Goal: Obtain resource: Obtain resource

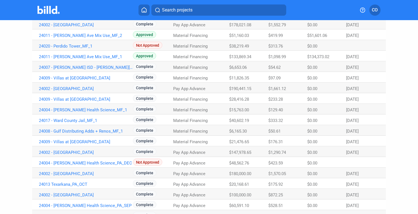
scroll to position [265, 0]
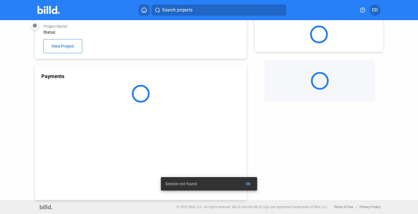
scroll to position [9, 0]
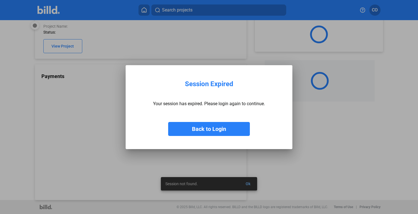
click at [213, 127] on button "Back to Login" at bounding box center [209, 129] width 82 height 14
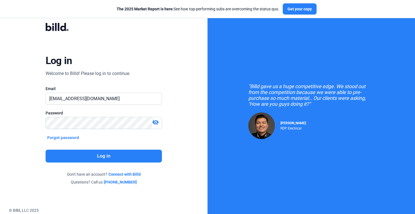
click at [130, 158] on button "Log in" at bounding box center [104, 156] width 116 height 13
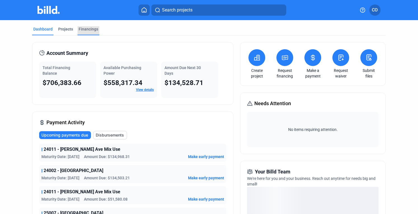
click at [88, 27] on div "Financings" at bounding box center [89, 29] width 20 height 6
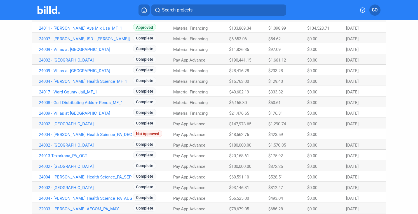
scroll to position [265, 0]
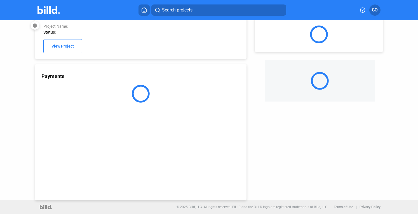
scroll to position [15, 0]
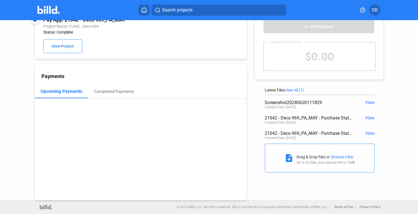
click at [304, 90] on span "View All (7)" at bounding box center [293, 90] width 19 height 4
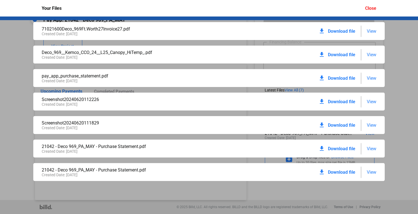
click at [371, 148] on span "View" at bounding box center [372, 148] width 10 height 5
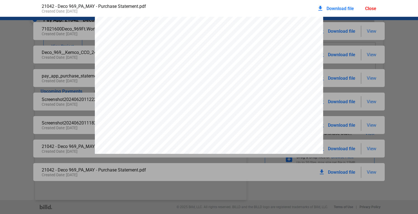
scroll to position [133, 0]
click at [367, 9] on div "Close" at bounding box center [370, 8] width 11 height 5
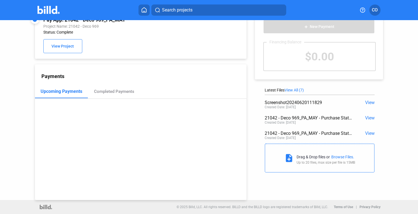
click at [302, 88] on span "View All (7)" at bounding box center [293, 90] width 19 height 4
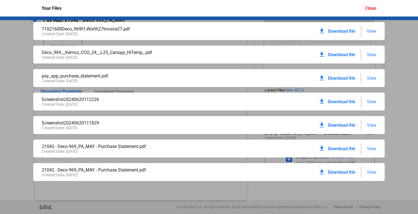
click at [371, 170] on span "View" at bounding box center [372, 172] width 10 height 5
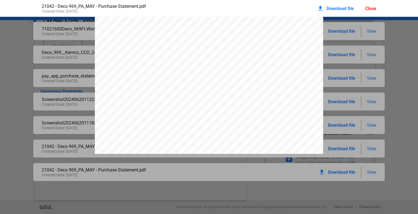
scroll to position [898, 0]
click at [371, 10] on div "Close" at bounding box center [370, 8] width 11 height 5
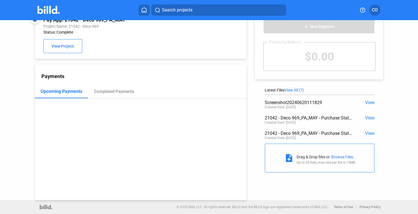
click at [297, 89] on span "View All (7)" at bounding box center [293, 90] width 19 height 4
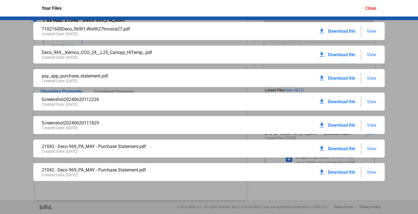
click at [374, 150] on span "View" at bounding box center [372, 148] width 10 height 5
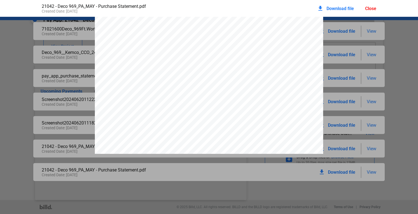
scroll to position [910, 0]
click at [369, 11] on div "download Download file Close" at bounding box center [346, 8] width 59 height 12
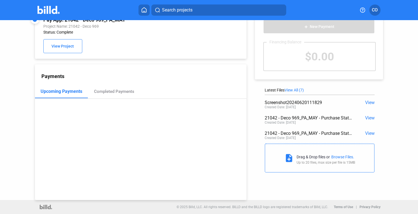
drag, startPoint x: 368, startPoint y: 102, endPoint x: 391, endPoint y: 91, distance: 25.0
click at [391, 91] on div "add New Payment Financing Balance $0.00 Latest Files View All (7) Screenshot202…" at bounding box center [321, 91] width 150 height 170
click at [298, 91] on span "View All (7)" at bounding box center [293, 90] width 19 height 4
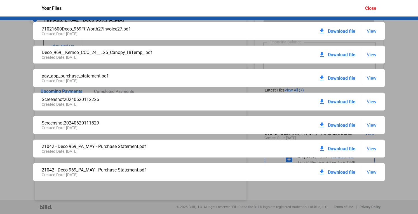
click at [347, 171] on span "Download file" at bounding box center [341, 172] width 27 height 5
click at [373, 10] on div "Close" at bounding box center [370, 8] width 11 height 5
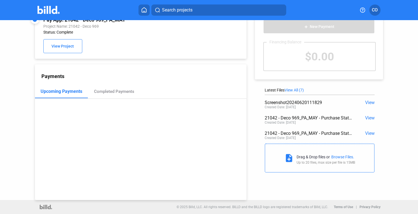
scroll to position [0, 0]
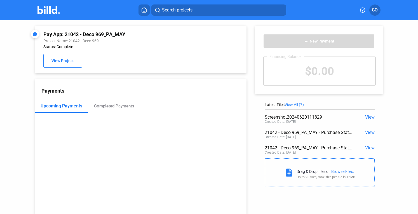
click at [55, 11] on img at bounding box center [48, 10] width 22 height 8
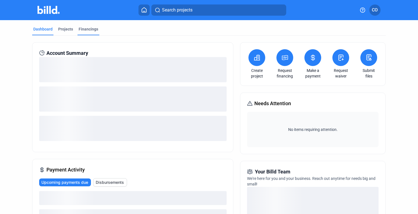
click at [92, 30] on div "Financings" at bounding box center [89, 29] width 20 height 6
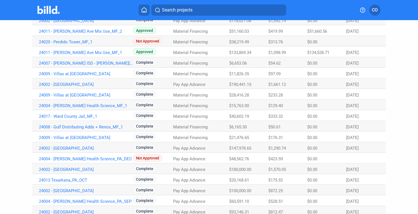
scroll to position [265, 0]
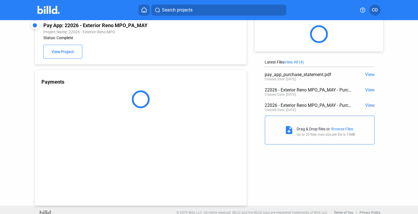
scroll to position [15, 0]
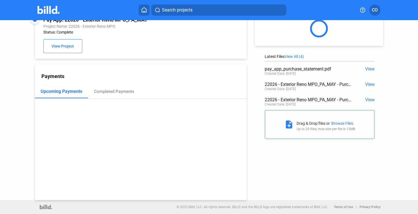
click at [301, 55] on span "View All (4)" at bounding box center [293, 56] width 19 height 4
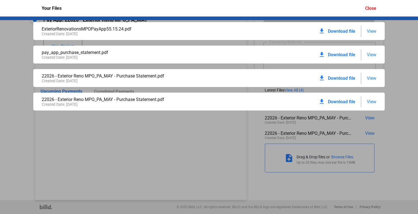
click at [349, 99] on span "Download file" at bounding box center [341, 101] width 27 height 5
click at [373, 7] on div "Close" at bounding box center [370, 8] width 11 height 5
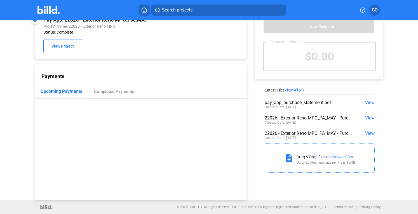
scroll to position [0, 0]
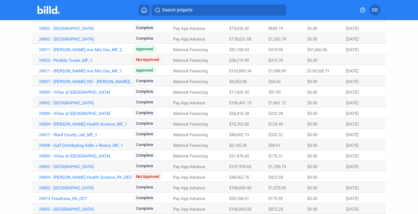
scroll to position [265, 0]
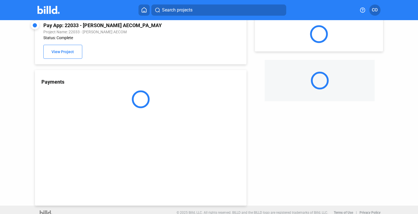
scroll to position [15, 0]
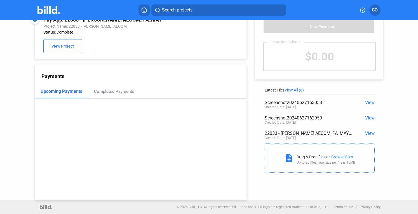
click at [297, 90] on span "View All (6)" at bounding box center [293, 90] width 19 height 4
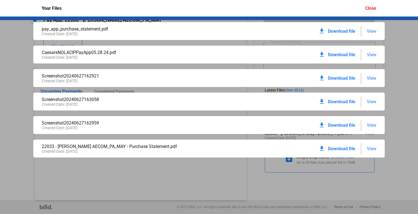
click at [353, 147] on span "Download file" at bounding box center [341, 148] width 27 height 5
click at [372, 9] on div "Close" at bounding box center [370, 8] width 11 height 5
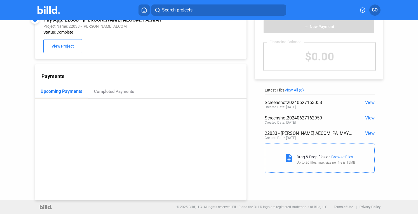
scroll to position [0, 0]
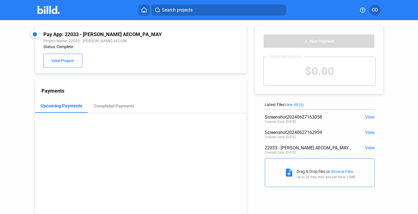
click at [58, 13] on img at bounding box center [48, 10] width 22 height 8
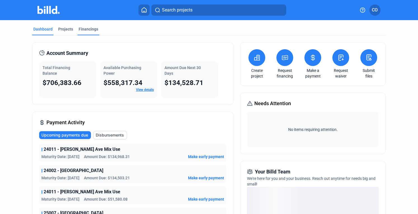
click at [87, 28] on div "Financings" at bounding box center [89, 29] width 20 height 6
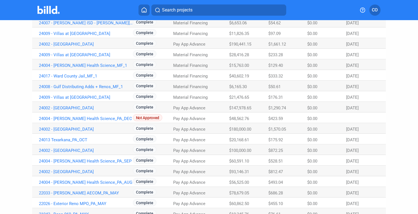
scroll to position [265, 0]
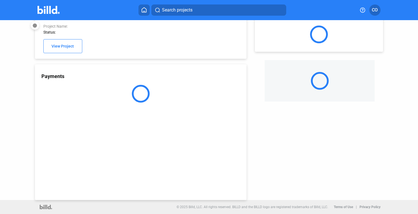
scroll to position [15, 0]
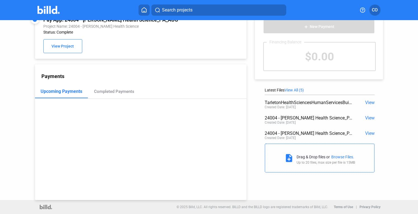
click at [297, 90] on span "View All (5)" at bounding box center [293, 90] width 19 height 4
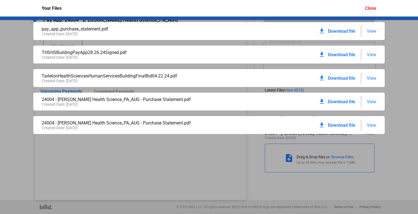
click at [297, 90] on div "pay_app_purchase_statement.pdf Created Date: [DATE] download Download file View…" at bounding box center [209, 115] width 418 height 197
click at [371, 102] on span "View" at bounding box center [372, 101] width 10 height 5
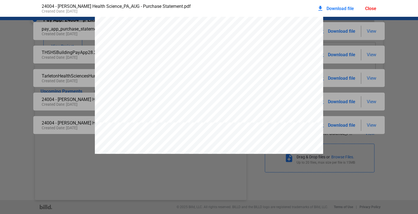
scroll to position [481, 0]
click at [371, 11] on div "Close" at bounding box center [370, 8] width 11 height 5
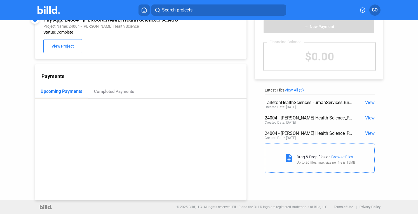
click at [295, 91] on span "View All (5)" at bounding box center [293, 90] width 19 height 4
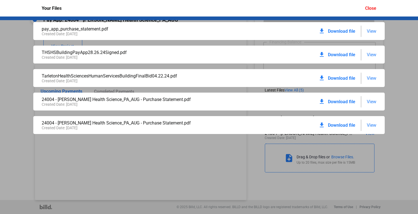
click at [370, 126] on span "View" at bounding box center [372, 125] width 10 height 5
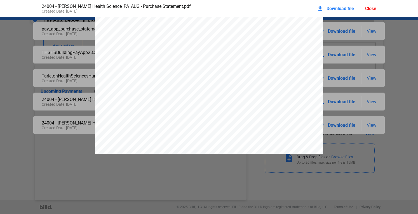
scroll to position [440, 0]
click at [336, 8] on span "Download file" at bounding box center [339, 8] width 27 height 5
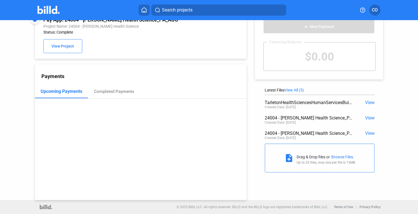
click at [391, 57] on div "add New Payment Financing Balance $0.00 Latest Files View All (5) TarletonHealt…" at bounding box center [321, 91] width 150 height 170
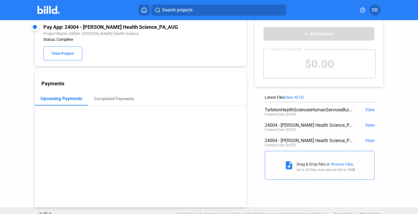
scroll to position [0, 0]
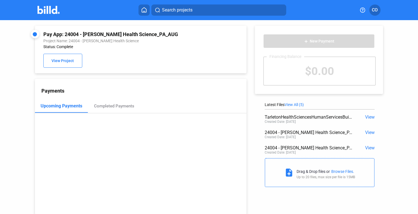
click at [51, 12] on img at bounding box center [48, 10] width 22 height 8
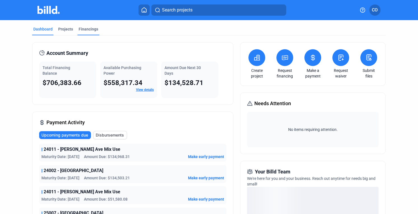
click at [92, 30] on div "Financings" at bounding box center [89, 29] width 20 height 6
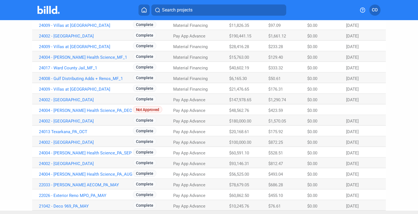
scroll to position [265, 0]
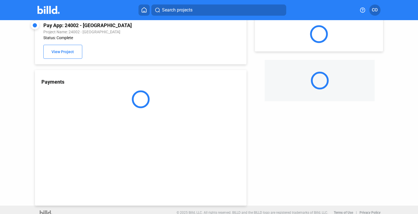
scroll to position [15, 0]
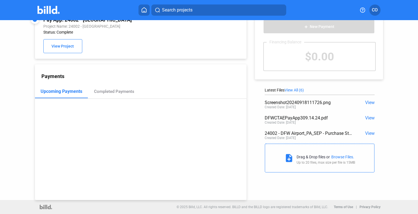
click at [297, 89] on span "View All (6)" at bounding box center [293, 90] width 19 height 4
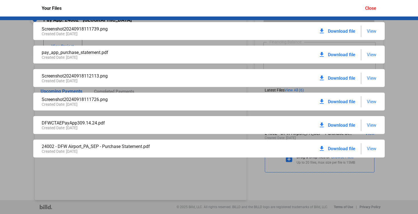
click at [368, 147] on span "View" at bounding box center [372, 148] width 10 height 5
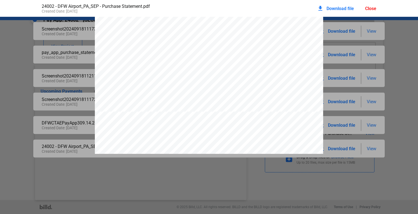
scroll to position [493, 0]
click at [343, 10] on span "Download file" at bounding box center [339, 8] width 27 height 5
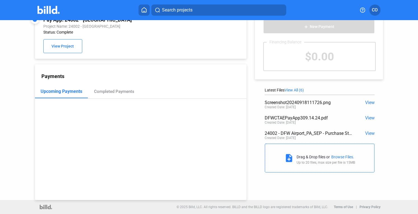
scroll to position [0, 0]
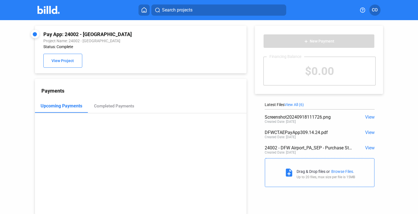
click at [48, 12] on img at bounding box center [48, 10] width 22 height 8
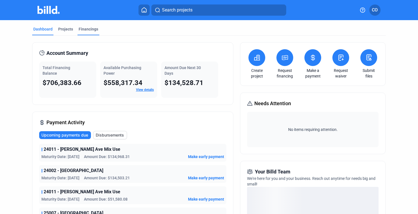
click at [84, 31] on div "Financings" at bounding box center [89, 29] width 20 height 6
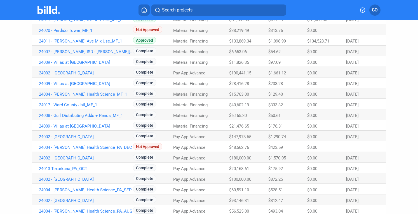
scroll to position [265, 0]
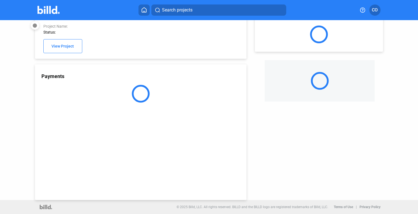
scroll to position [15, 0]
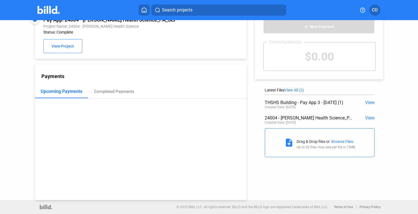
click at [368, 117] on span "View" at bounding box center [370, 117] width 10 height 5
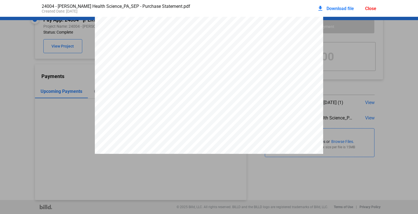
scroll to position [458, 0]
click at [343, 10] on span "Download file" at bounding box center [339, 8] width 27 height 5
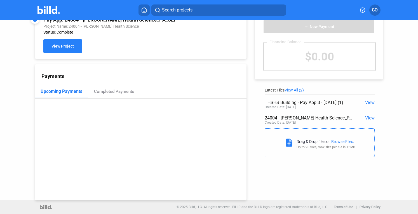
scroll to position [0, 0]
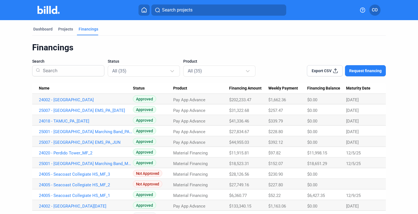
scroll to position [265, 0]
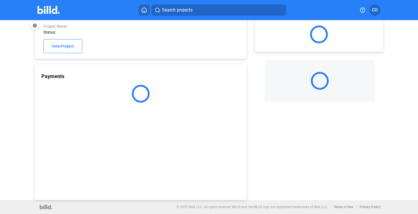
scroll to position [15, 0]
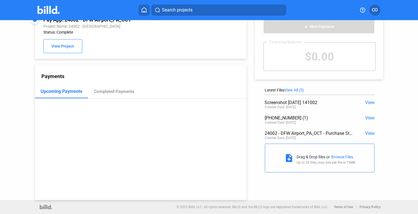
click at [290, 89] on span "View All (5)" at bounding box center [293, 90] width 19 height 4
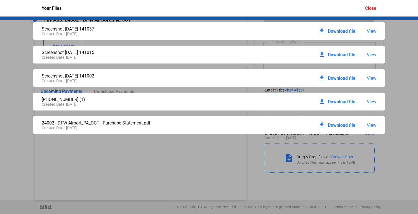
click at [330, 127] on span "Download file" at bounding box center [341, 125] width 27 height 5
click at [373, 6] on div "Close" at bounding box center [370, 8] width 11 height 5
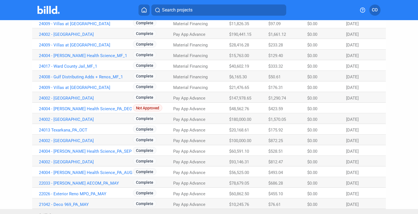
scroll to position [265, 0]
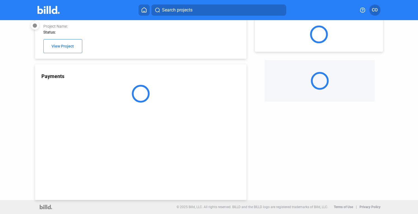
scroll to position [15, 0]
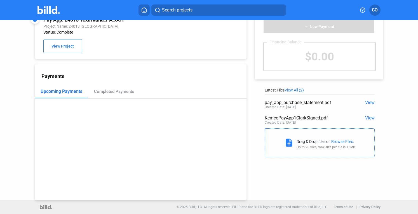
click at [302, 88] on span "View All (2)" at bounding box center [293, 90] width 19 height 4
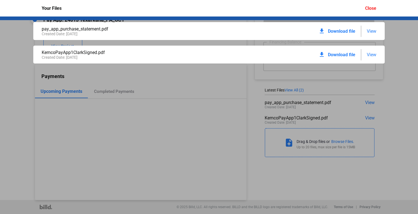
click at [373, 32] on span "View" at bounding box center [372, 31] width 10 height 5
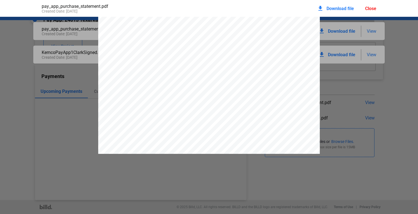
scroll to position [0, 0]
click at [337, 6] on span "Download file" at bounding box center [339, 8] width 27 height 5
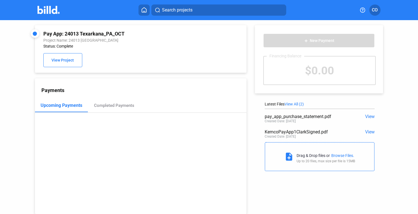
scroll to position [0, 0]
click at [368, 131] on span "View" at bounding box center [370, 132] width 10 height 5
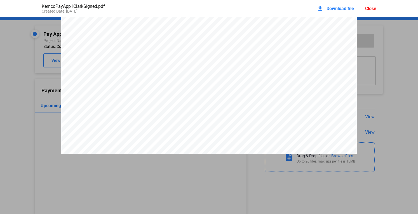
scroll to position [3, 0]
click at [372, 8] on div "Close" at bounding box center [370, 8] width 11 height 5
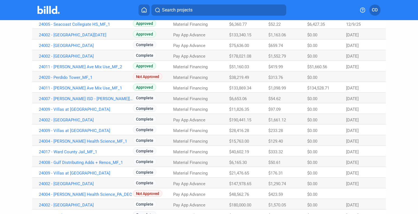
scroll to position [265, 0]
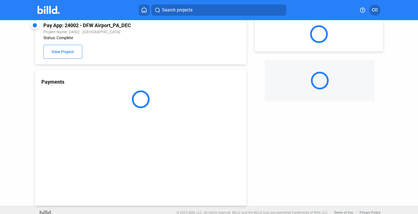
scroll to position [15, 0]
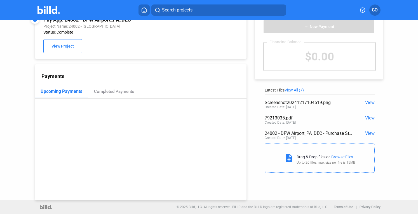
click at [300, 54] on div "$0.00" at bounding box center [319, 57] width 111 height 28
click at [299, 92] on div "Latest Files View All (7) Screenshot20241217104619.png View Created Date: [DATE…" at bounding box center [320, 132] width 110 height 88
click at [299, 90] on span "View All (7)" at bounding box center [293, 90] width 19 height 4
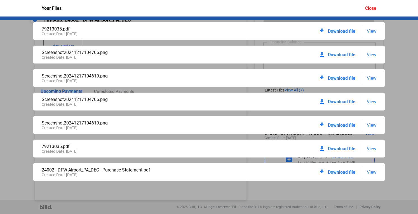
click at [340, 173] on span "Download file" at bounding box center [341, 172] width 27 height 5
drag, startPoint x: 368, startPoint y: 9, endPoint x: 357, endPoint y: 10, distance: 11.5
click at [368, 9] on div "Close" at bounding box center [370, 8] width 11 height 5
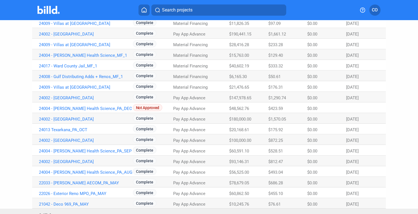
scroll to position [265, 0]
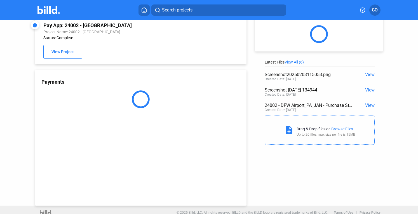
scroll to position [15, 0]
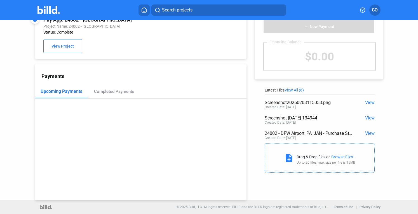
click at [291, 89] on span "View All (6)" at bounding box center [293, 90] width 19 height 4
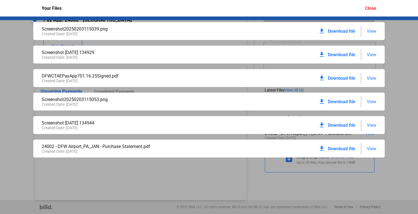
click at [343, 147] on span "Download file" at bounding box center [341, 148] width 27 height 5
click at [370, 10] on div "Close" at bounding box center [370, 8] width 11 height 5
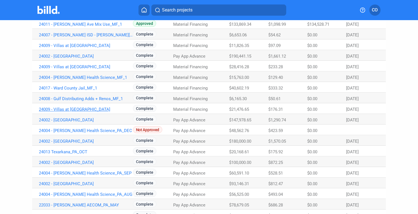
scroll to position [235, 0]
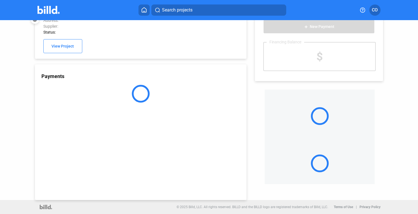
scroll to position [15, 0]
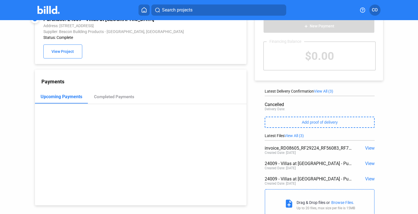
click at [291, 136] on span "View All (3)" at bounding box center [293, 135] width 19 height 4
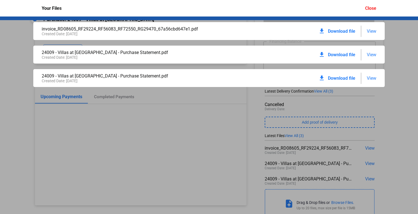
click at [370, 78] on span "View" at bounding box center [372, 78] width 10 height 5
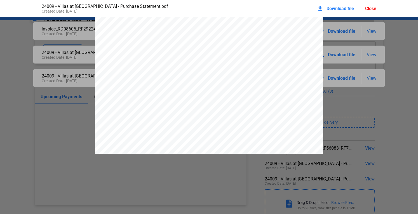
scroll to position [316, 0]
click at [370, 10] on div "Close" at bounding box center [370, 8] width 11 height 5
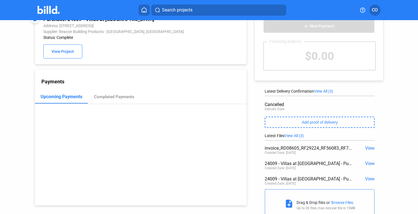
click at [366, 164] on span "View" at bounding box center [370, 163] width 10 height 5
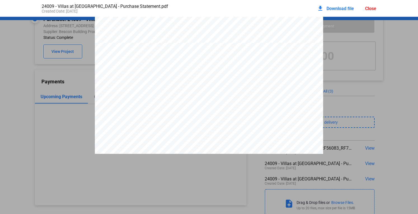
scroll to position [268, 0]
click at [371, 9] on div "Close" at bounding box center [370, 8] width 11 height 5
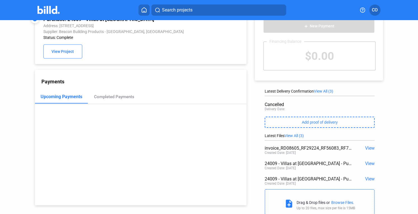
click at [365, 179] on span "View" at bounding box center [370, 178] width 10 height 5
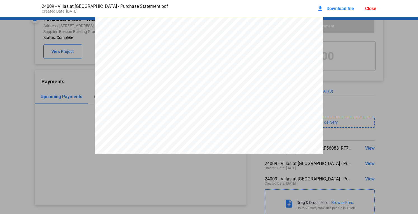
scroll to position [3, 0]
click at [370, 10] on div "Close" at bounding box center [370, 8] width 11 height 5
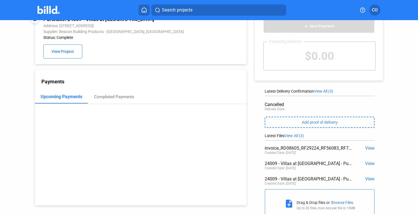
scroll to position [0, 0]
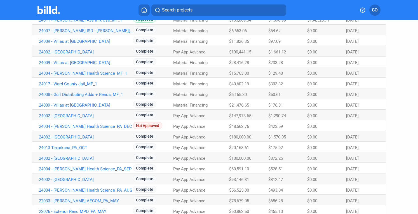
scroll to position [239, 0]
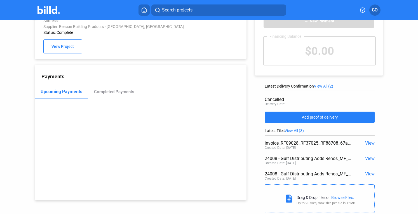
scroll to position [21, 0]
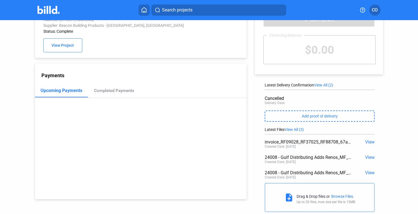
click at [330, 85] on span "View All (2)" at bounding box center [323, 85] width 19 height 4
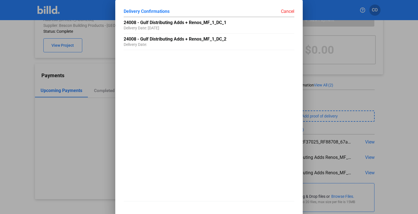
click at [286, 10] on div "Cancel" at bounding box center [251, 11] width 85 height 6
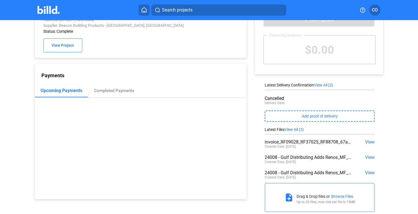
click at [366, 173] on span "View" at bounding box center [370, 172] width 10 height 5
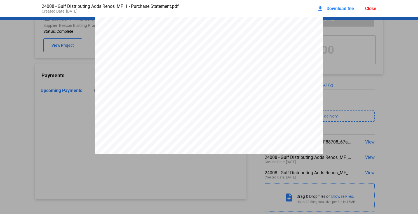
scroll to position [323, 0]
click at [368, 8] on div "Close" at bounding box center [370, 8] width 11 height 5
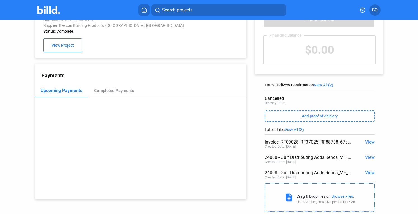
click at [371, 158] on span "View" at bounding box center [370, 157] width 10 height 5
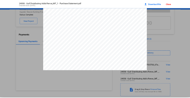
scroll to position [278, 0]
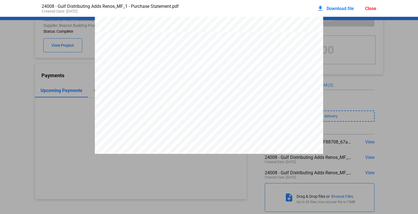
click at [343, 8] on span "Download file" at bounding box center [339, 8] width 27 height 5
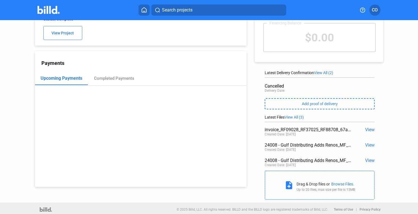
scroll to position [0, 0]
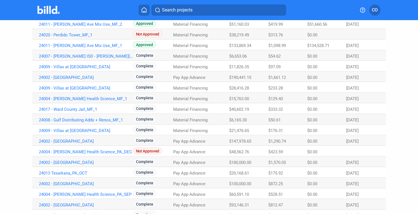
scroll to position [213, 0]
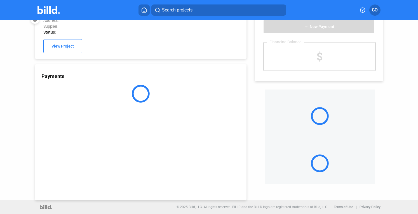
scroll to position [15, 0]
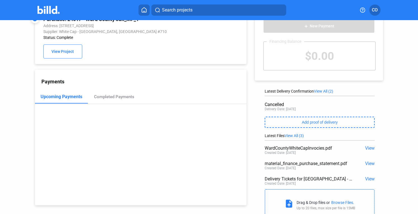
click at [304, 138] on span "View All (3)" at bounding box center [293, 135] width 19 height 4
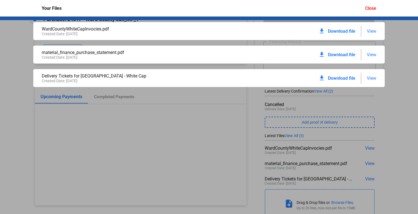
click at [371, 77] on span "View" at bounding box center [372, 78] width 10 height 5
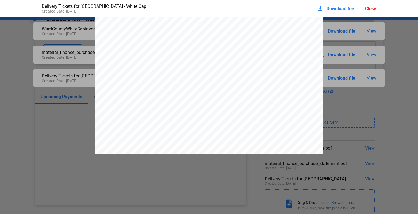
scroll to position [3, 0]
click at [367, 10] on div "Close" at bounding box center [370, 8] width 11 height 5
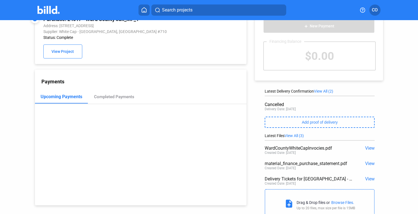
click at [366, 163] on span "View" at bounding box center [370, 163] width 10 height 5
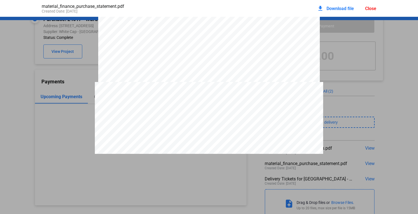
scroll to position [881, 0]
click at [365, 8] on div "Close" at bounding box center [370, 8] width 11 height 5
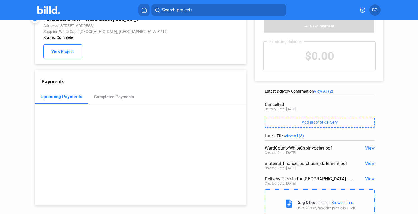
click at [365, 163] on span "View" at bounding box center [370, 163] width 10 height 5
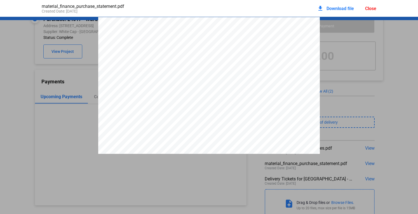
click at [343, 10] on span "Download file" at bounding box center [339, 8] width 27 height 5
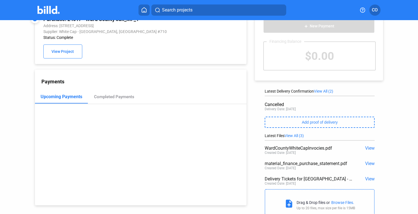
scroll to position [0, 0]
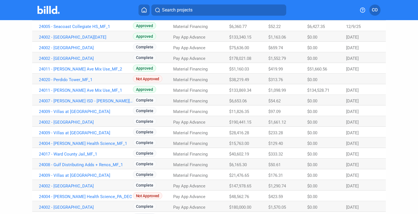
scroll to position [170, 0]
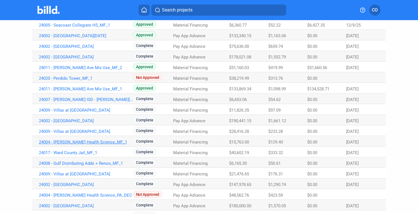
drag, startPoint x: 108, startPoint y: 141, endPoint x: 102, endPoint y: 141, distance: 6.4
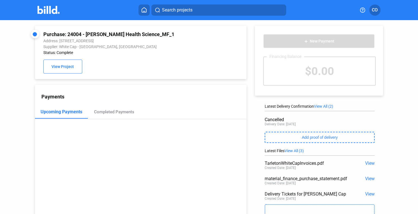
click at [370, 180] on span "View" at bounding box center [370, 178] width 10 height 5
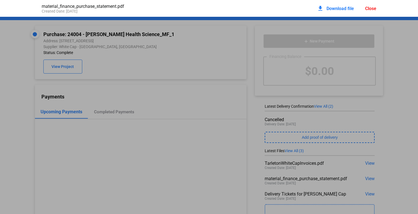
scroll to position [3, 0]
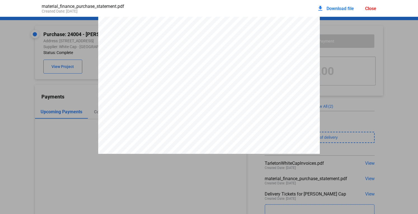
click at [341, 12] on div "download Download file" at bounding box center [335, 8] width 37 height 12
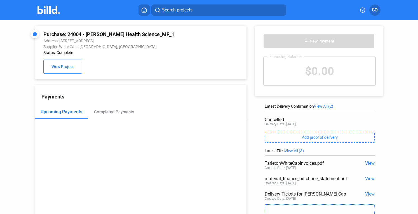
click at [193, 167] on div "Payments Upcoming Payments Completed Payments" at bounding box center [141, 153] width 212 height 136
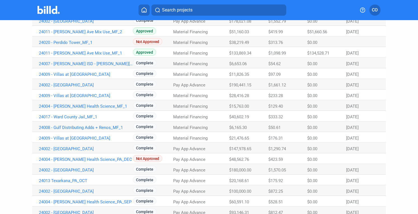
scroll to position [206, 0]
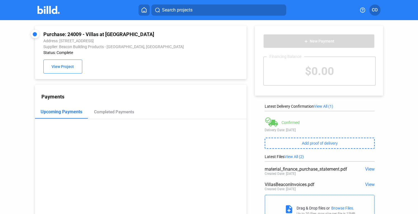
click at [210, 170] on div "Payments Upcoming Payments Completed Payments" at bounding box center [141, 153] width 212 height 136
click at [366, 168] on span "View" at bounding box center [370, 168] width 10 height 5
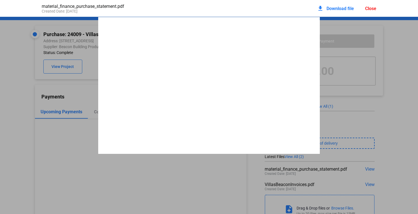
scroll to position [3, 0]
click at [346, 9] on span "Download file" at bounding box center [339, 8] width 27 height 5
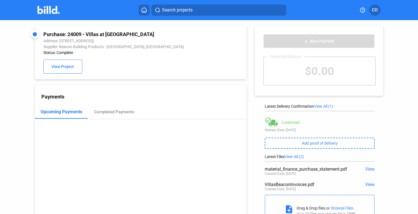
click at [198, 101] on div "Payments Upcoming Payments Completed Payments" at bounding box center [141, 153] width 212 height 136
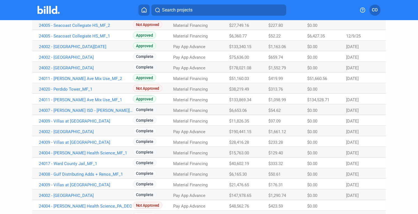
scroll to position [160, 0]
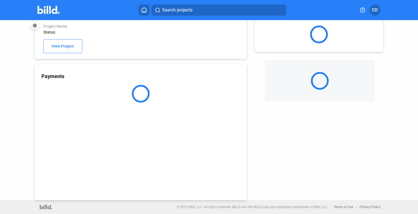
scroll to position [15, 0]
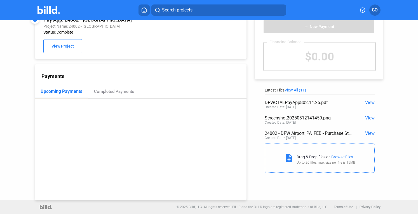
click at [300, 90] on span "View All (11)" at bounding box center [295, 90] width 22 height 4
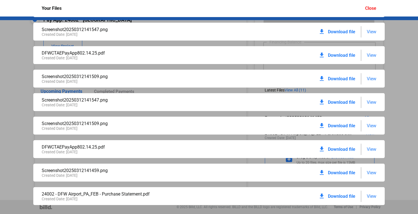
scroll to position [81, 0]
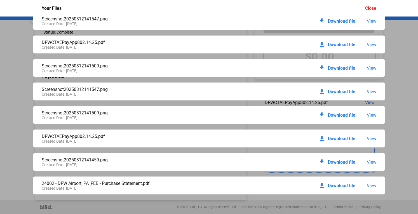
click at [347, 187] on span "Download file" at bounding box center [341, 185] width 27 height 5
click at [402, 112] on div "Screenshot20250312141528.png Created Date: [DATE] download Download file View S…" at bounding box center [209, 115] width 418 height 197
click at [369, 10] on div "Close" at bounding box center [370, 8] width 11 height 5
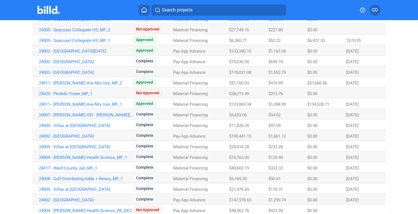
scroll to position [152, 0]
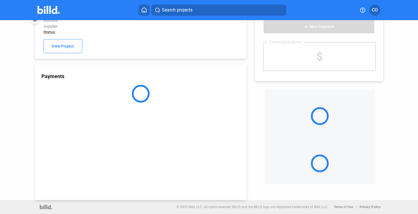
scroll to position [15, 0]
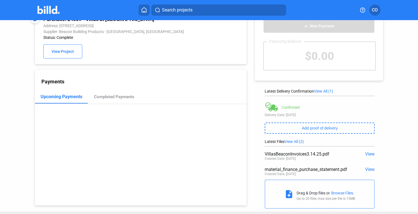
click at [370, 170] on span "View" at bounding box center [370, 169] width 10 height 5
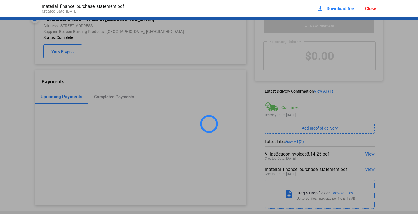
click at [341, 10] on span "Download file" at bounding box center [339, 8] width 27 height 5
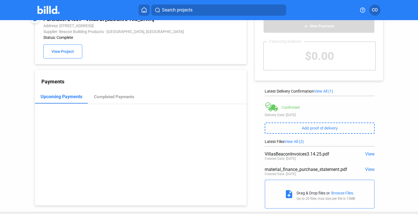
scroll to position [0, 0]
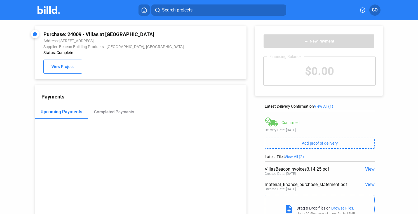
drag, startPoint x: 213, startPoint y: 79, endPoint x: 172, endPoint y: 54, distance: 48.2
click at [213, 79] on div "Purchase: 24009 - Villas at Ocean Club_MF_3 Address: [STREET_ADDRESS] Supplier:…" at bounding box center [141, 52] width 212 height 53
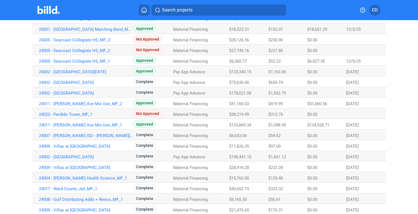
scroll to position [135, 0]
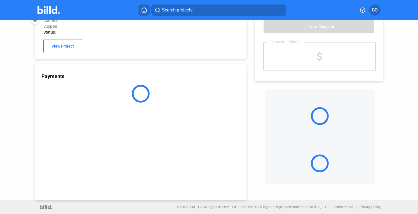
scroll to position [15, 0]
click at [114, 136] on div "Payments" at bounding box center [141, 132] width 212 height 136
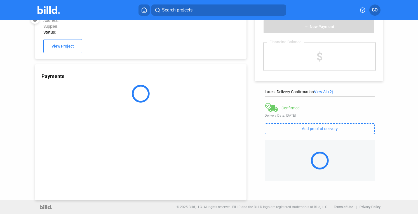
scroll to position [0, 0]
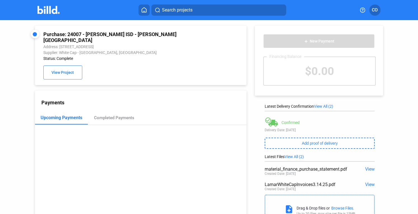
click at [368, 169] on span "View" at bounding box center [370, 168] width 10 height 5
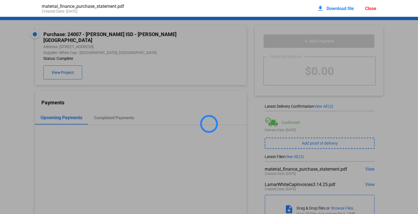
click at [345, 8] on span "Download file" at bounding box center [339, 8] width 27 height 5
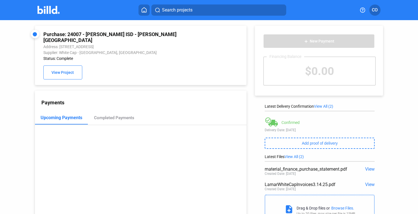
click at [224, 111] on div "Upcoming Payments Completed Payments" at bounding box center [141, 118] width 212 height 14
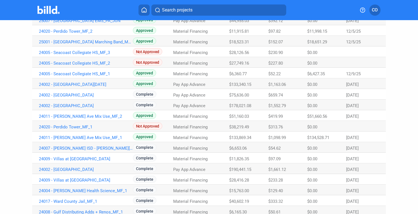
scroll to position [122, 0]
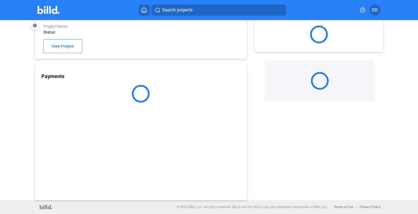
scroll to position [15, 0]
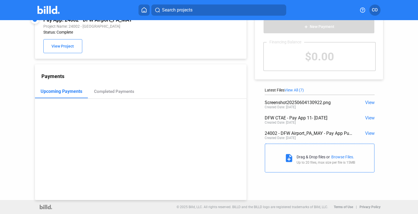
click at [302, 88] on span "View All (7)" at bounding box center [293, 90] width 19 height 4
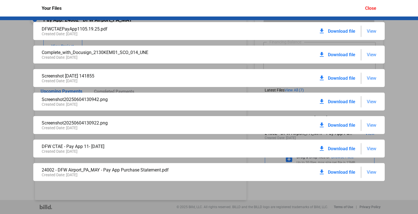
click at [348, 172] on span "Download file" at bounding box center [341, 172] width 27 height 5
click at [398, 30] on div "DFWCTAEPayApp1105.19.25.pdf Created Date: [DATE] download Download file View Co…" at bounding box center [209, 115] width 418 height 197
click at [368, 5] on div "Your Files Close" at bounding box center [208, 8] width 345 height 17
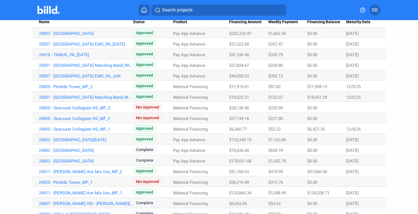
scroll to position [67, 0]
click at [95, 36] on link "24002 - [GEOGRAPHIC_DATA]" at bounding box center [86, 33] width 94 height 5
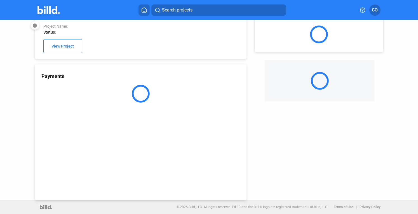
scroll to position [15, 0]
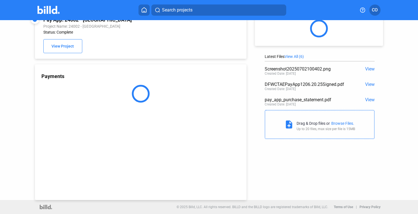
click at [404, 104] on div "Pay App: 24002 - DFW Airport_PA_JUN Project Name: 24002 - DFW Airport Status: C…" at bounding box center [209, 103] width 418 height 194
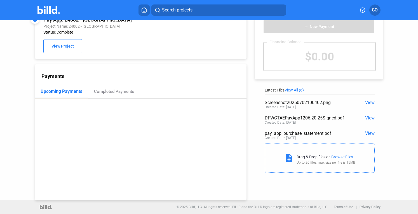
click at [299, 89] on span "View All (6)" at bounding box center [293, 90] width 19 height 4
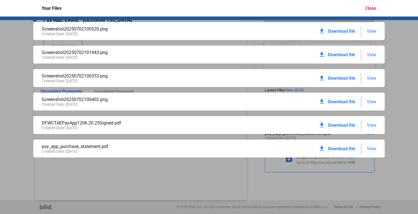
click at [374, 148] on span "View" at bounding box center [372, 148] width 10 height 5
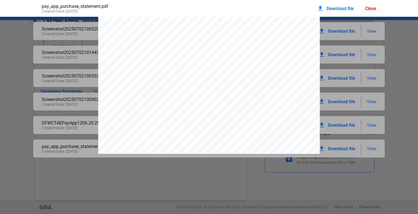
scroll to position [548, 0]
click at [371, 6] on div "Close" at bounding box center [370, 8] width 11 height 5
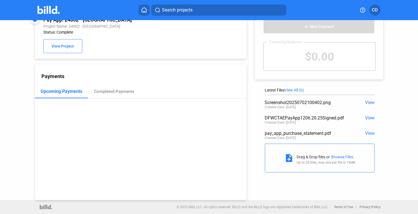
click at [365, 132] on span "View" at bounding box center [370, 133] width 10 height 5
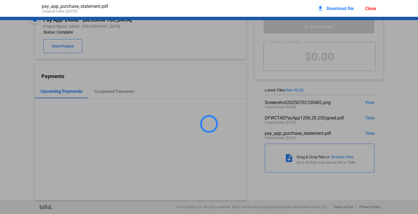
click at [347, 8] on span "Download file" at bounding box center [339, 8] width 27 height 5
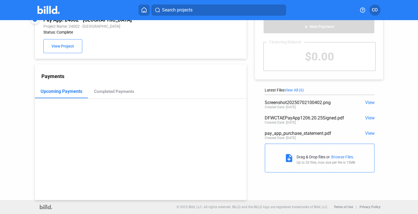
scroll to position [0, 0]
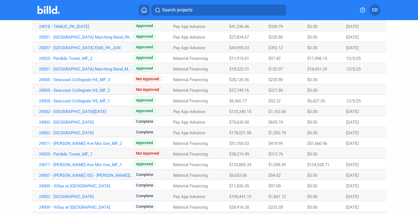
scroll to position [99, 0]
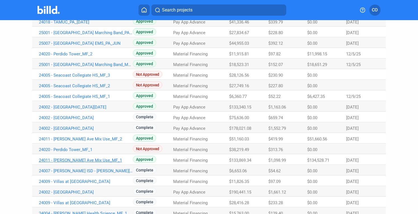
click at [86, 3] on link "24011 - [PERSON_NAME] Ave Mix Use_MF_1" at bounding box center [86, 0] width 94 height 5
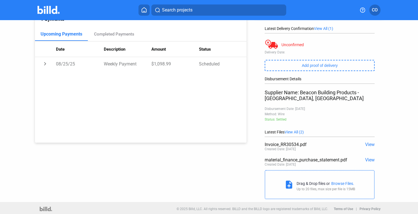
scroll to position [78, 0]
click at [366, 161] on span "View" at bounding box center [370, 159] width 10 height 5
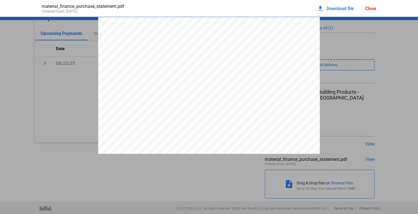
scroll to position [3, 0]
click at [339, 9] on span "Download file" at bounding box center [339, 8] width 27 height 5
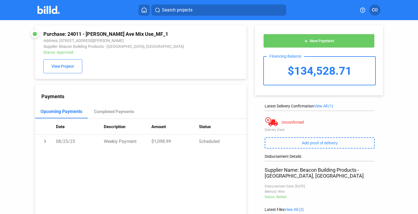
scroll to position [0, 0]
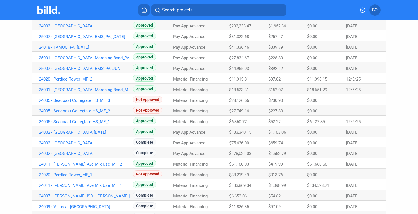
scroll to position [126, 0]
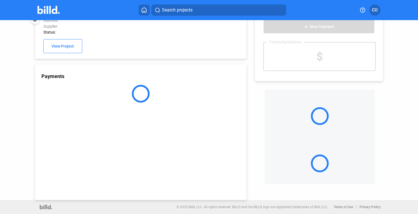
scroll to position [15, 0]
click at [96, 114] on div "Payments" at bounding box center [141, 132] width 212 height 136
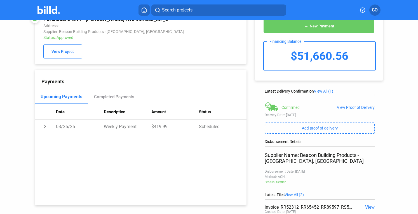
scroll to position [81, 0]
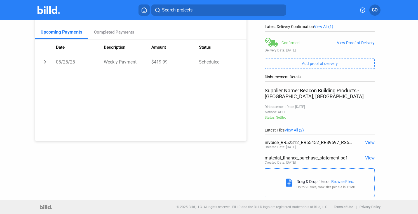
click at [367, 159] on span "View" at bounding box center [370, 157] width 10 height 5
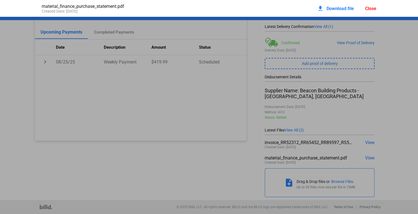
scroll to position [3, 0]
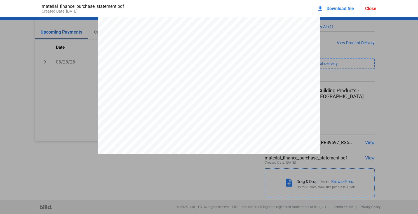
click at [339, 7] on span "Download file" at bounding box center [339, 8] width 27 height 5
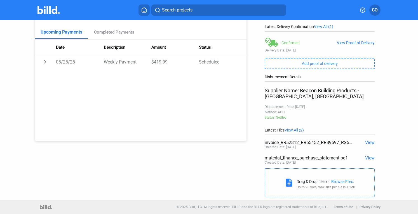
scroll to position [0, 0]
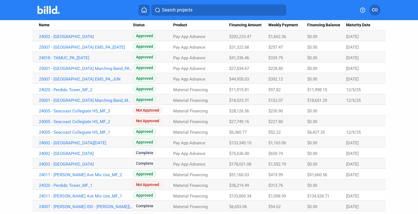
scroll to position [64, 0]
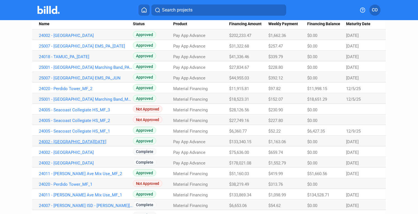
click at [83, 38] on link "24002 - [GEOGRAPHIC_DATA][DATE]" at bounding box center [86, 35] width 94 height 5
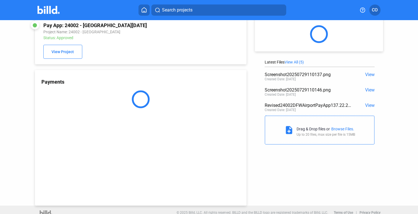
scroll to position [15, 0]
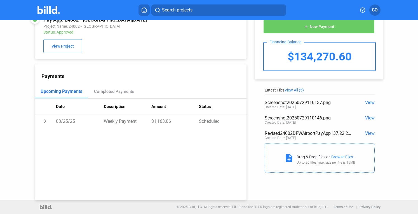
click at [294, 88] on span "View All (5)" at bounding box center [293, 90] width 19 height 4
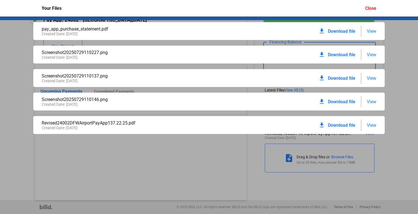
click at [341, 30] on span "Download file" at bounding box center [341, 31] width 27 height 5
click at [373, 8] on div "Close" at bounding box center [370, 8] width 11 height 5
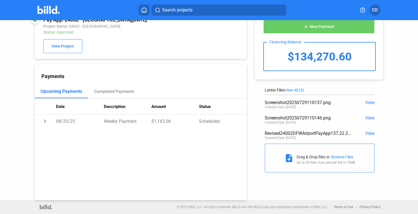
scroll to position [0, 0]
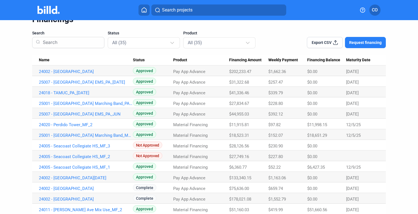
scroll to position [29, 0]
click at [87, 74] on link "24005 - Seacoast Collegiate HS_MF_1" at bounding box center [86, 71] width 94 height 5
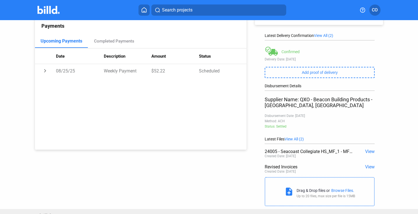
scroll to position [74, 0]
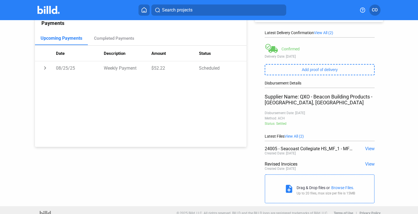
click at [371, 150] on span "View" at bounding box center [370, 148] width 10 height 5
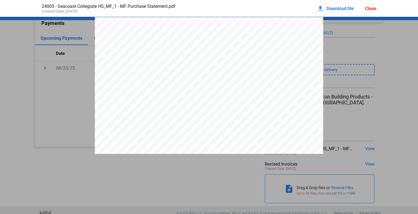
scroll to position [3, 0]
click at [345, 8] on span "Download file" at bounding box center [339, 8] width 27 height 5
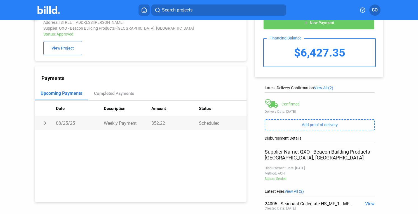
scroll to position [0, 0]
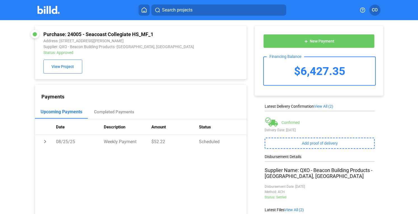
click at [196, 71] on div "Purchase: 24005 - Seacoast Collegiate HS_MF_1 Address: [STREET_ADDRESS][PERSON_…" at bounding box center [140, 52] width 195 height 42
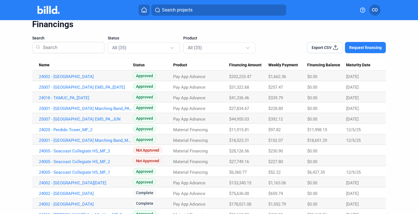
scroll to position [23, 0]
click at [90, 79] on link "25001 - [GEOGRAPHIC_DATA] Marching Band_MF_1" at bounding box center [86, 76] width 94 height 5
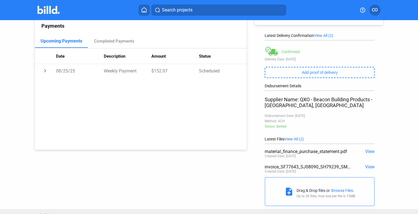
scroll to position [71, 0]
click at [365, 153] on span "View" at bounding box center [370, 151] width 10 height 5
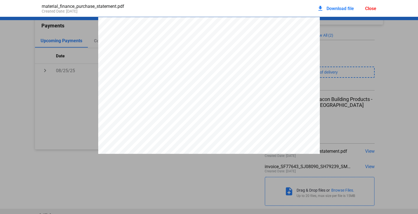
scroll to position [3, 0]
click at [331, 8] on span "Download file" at bounding box center [339, 8] width 27 height 5
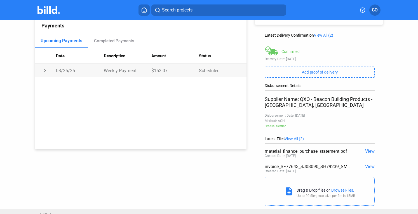
scroll to position [0, 0]
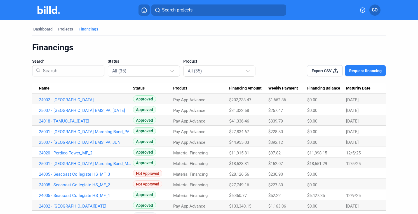
scroll to position [29, 0]
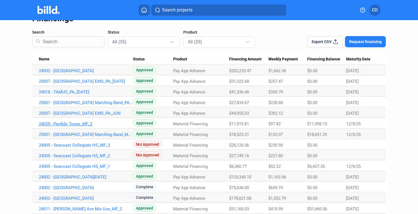
click at [92, 73] on link "24020 - Perdido Tower_MF_2" at bounding box center [86, 70] width 94 height 5
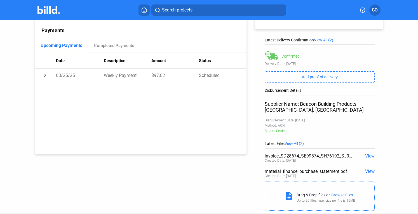
scroll to position [67, 0]
click at [368, 173] on span "View" at bounding box center [370, 170] width 10 height 5
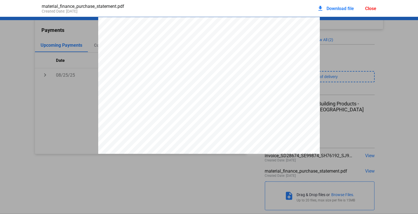
scroll to position [3, 0]
click at [332, 10] on span "Download file" at bounding box center [339, 8] width 27 height 5
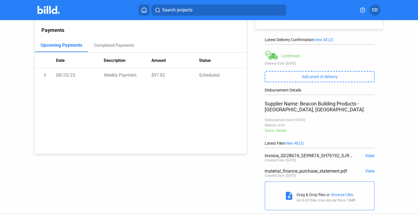
scroll to position [0, 0]
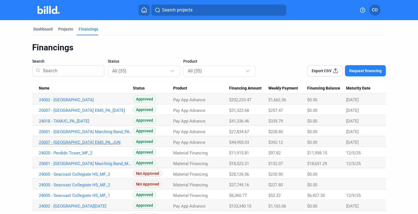
click at [96, 102] on link "25007 - [GEOGRAPHIC_DATA] EMS_PA_JUN" at bounding box center [86, 99] width 94 height 5
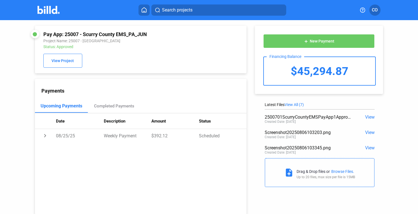
click at [294, 105] on span "View All (7)" at bounding box center [293, 104] width 19 height 4
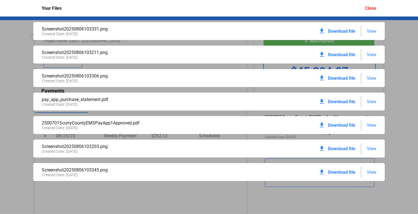
click at [344, 103] on span "Download file" at bounding box center [341, 101] width 27 height 5
click at [372, 7] on div "Close" at bounding box center [370, 8] width 11 height 5
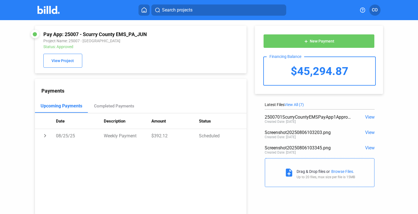
click at [193, 50] on div "Pay App: 25007 - Scurry County EMS_PA_JUN Project Name: 25007 - [GEOGRAPHIC_DAT…" at bounding box center [140, 49] width 195 height 36
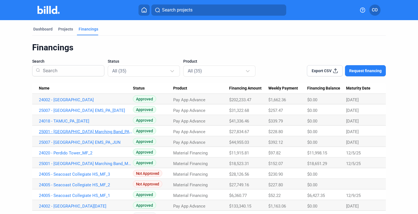
click at [87, 102] on link "25001 - [GEOGRAPHIC_DATA] Marching Band_PA_[DATE]" at bounding box center [86, 99] width 94 height 5
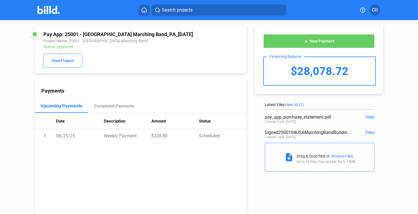
click at [371, 116] on span "View" at bounding box center [370, 116] width 10 height 5
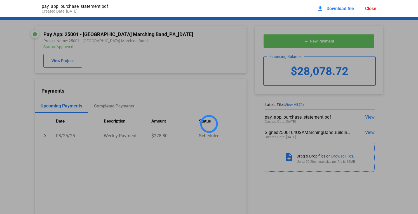
click at [342, 10] on span "Download file" at bounding box center [339, 8] width 27 height 5
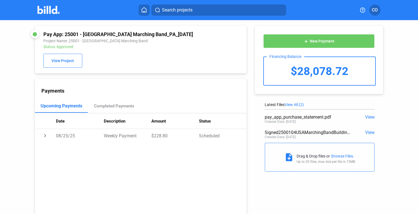
click at [120, 53] on div "Pay App: 25001 - [GEOGRAPHIC_DATA] Marching Band_PA_[DATE] Project Name: 25001 …" at bounding box center [140, 49] width 195 height 36
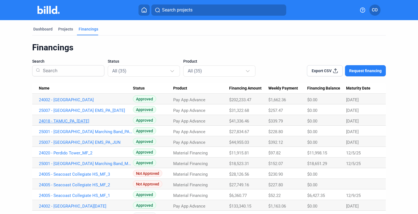
click at [74, 102] on link "24018 - TAMUC_PA_[DATE]" at bounding box center [86, 99] width 94 height 5
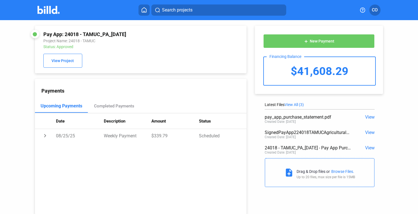
click at [367, 118] on span "View" at bounding box center [370, 116] width 10 height 5
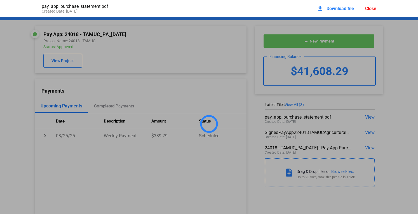
click at [345, 7] on span "Download file" at bounding box center [339, 8] width 27 height 5
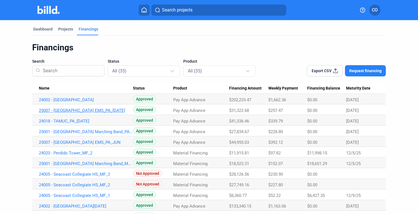
click at [89, 102] on link "25007 - [GEOGRAPHIC_DATA] EMS_PA_[DATE]" at bounding box center [86, 99] width 94 height 5
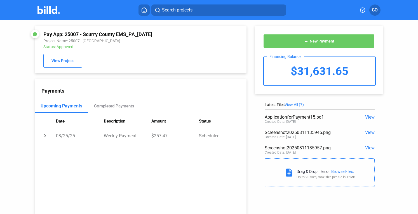
click at [301, 70] on div "$31,631.65" at bounding box center [319, 71] width 111 height 28
click at [293, 104] on span "View All (7)" at bounding box center [293, 104] width 19 height 4
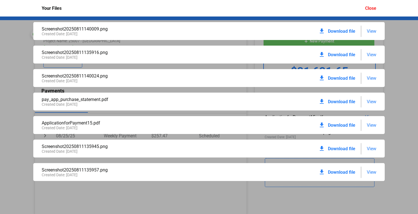
click at [333, 102] on span "Download file" at bounding box center [341, 101] width 27 height 5
click at [370, 7] on div "Close" at bounding box center [370, 8] width 11 height 5
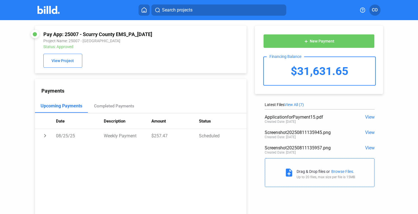
click at [206, 48] on div "Pay App: 25007 - Scurry County EMS_PA_[DATE] Project Name: 25007 - [GEOGRAPHIC_…" at bounding box center [140, 49] width 195 height 36
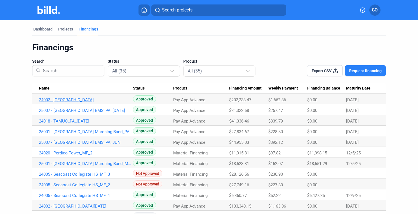
click at [88, 100] on link "24002 - [GEOGRAPHIC_DATA]" at bounding box center [86, 99] width 94 height 5
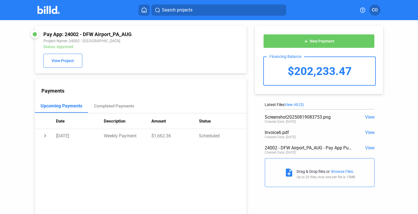
click at [366, 147] on span "View" at bounding box center [370, 147] width 10 height 5
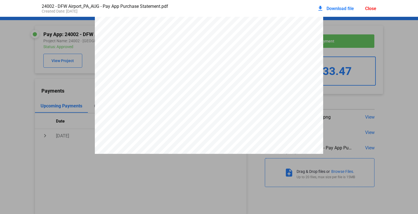
scroll to position [370, 0]
click at [343, 9] on span "Download file" at bounding box center [339, 8] width 27 height 5
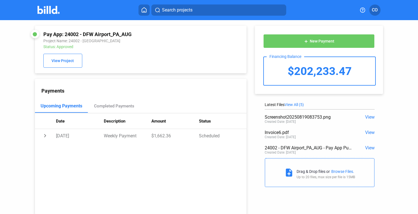
click at [46, 10] on img at bounding box center [48, 10] width 22 height 8
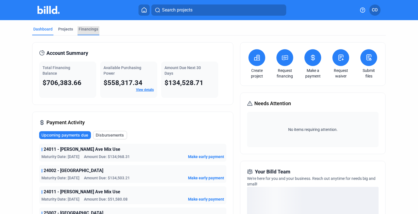
click at [89, 28] on div "Financings" at bounding box center [89, 29] width 20 height 6
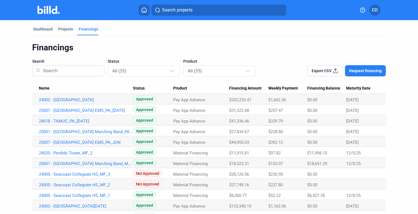
click at [323, 69] on span "Export CSV" at bounding box center [322, 71] width 20 height 6
